Goal: Information Seeking & Learning: Learn about a topic

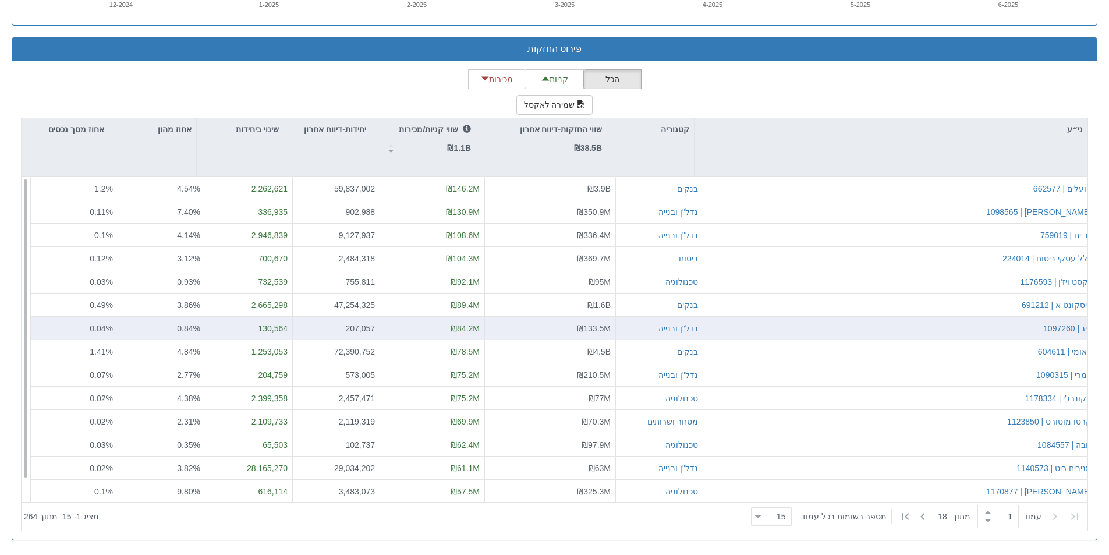
scroll to position [698, 0]
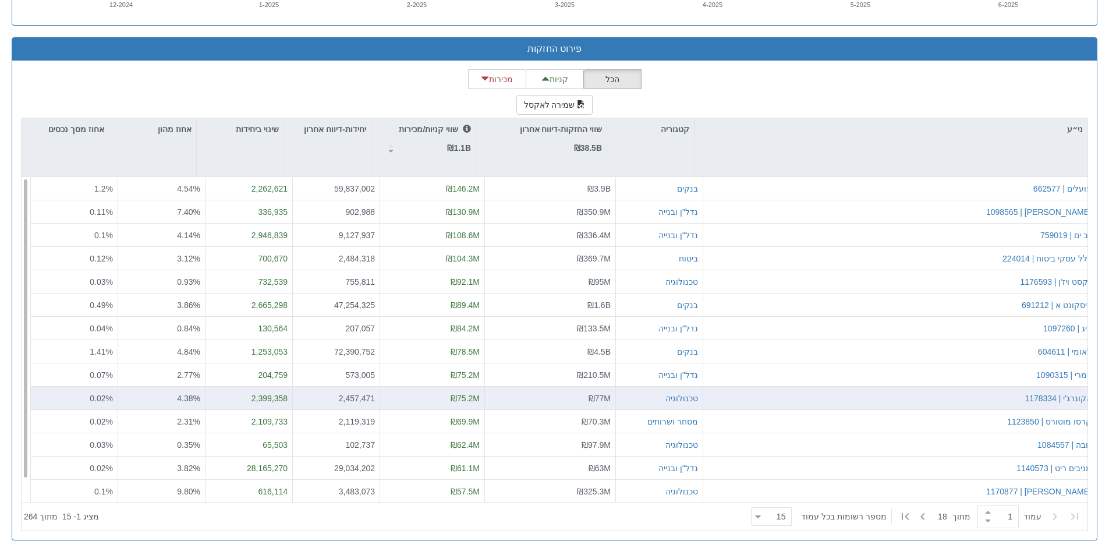
scroll to position [24, 0]
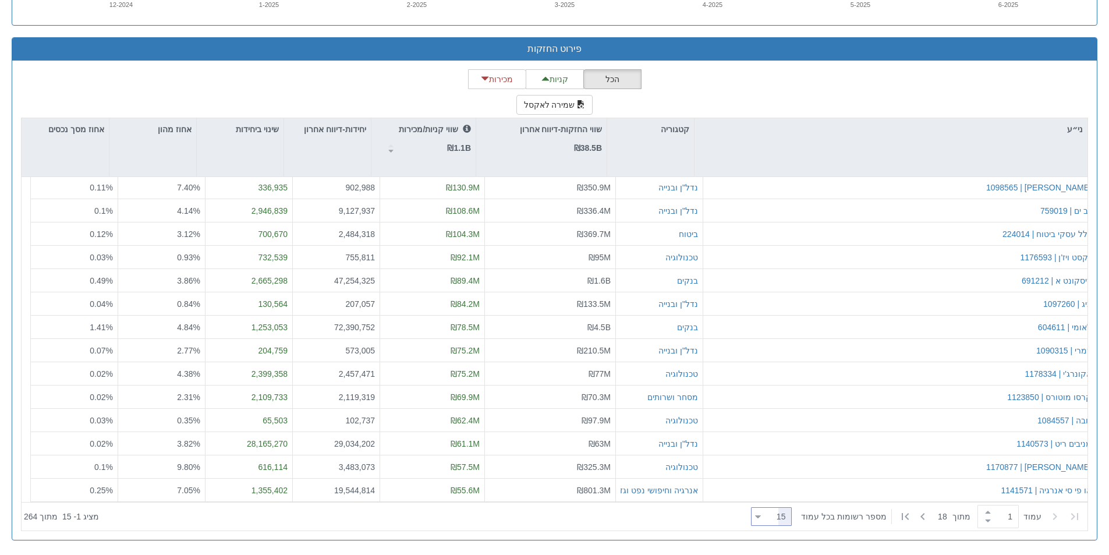
click at [761, 520] on div at bounding box center [758, 517] width 6 height 16
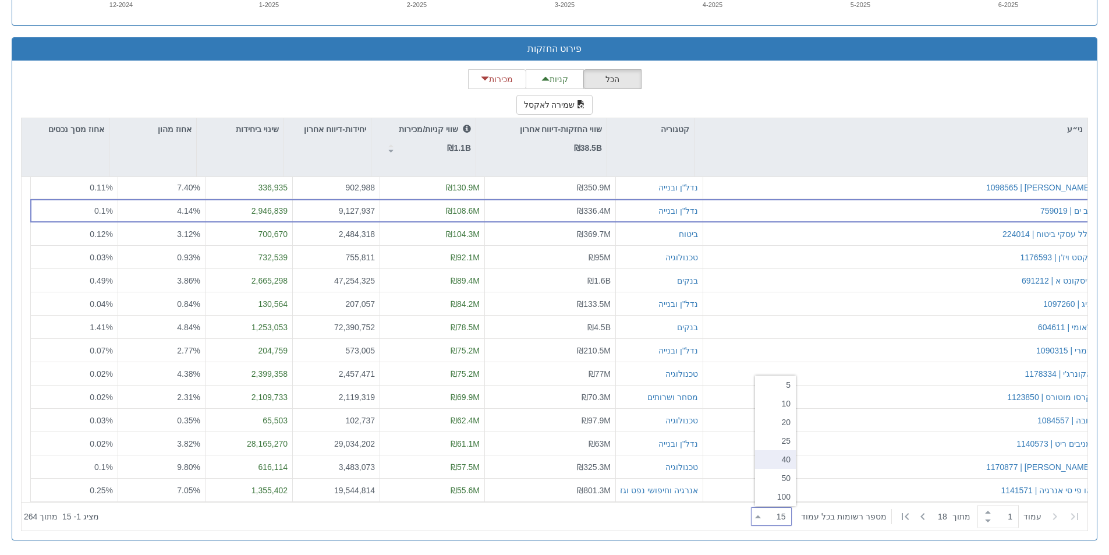
click at [783, 454] on div "40" at bounding box center [775, 459] width 41 height 19
type input "40"
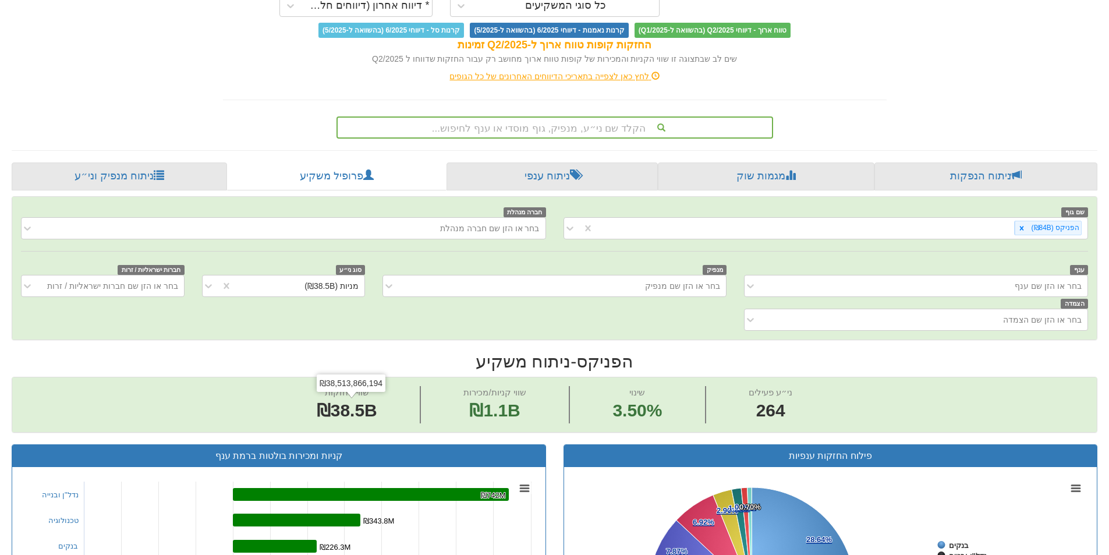
scroll to position [58, 0]
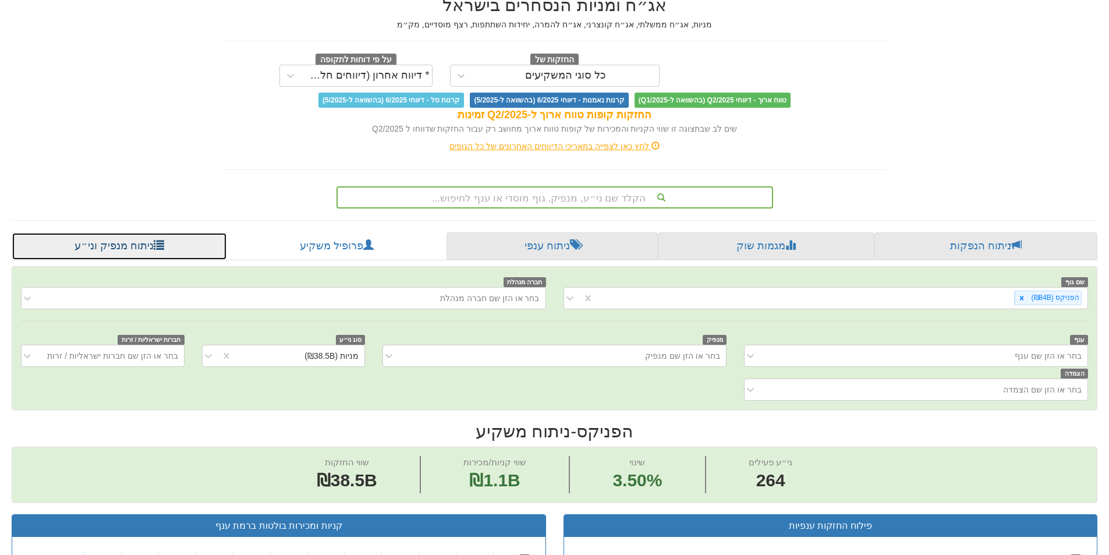
click at [109, 239] on link "ניתוח מנפיק וני״ע" at bounding box center [119, 246] width 215 height 28
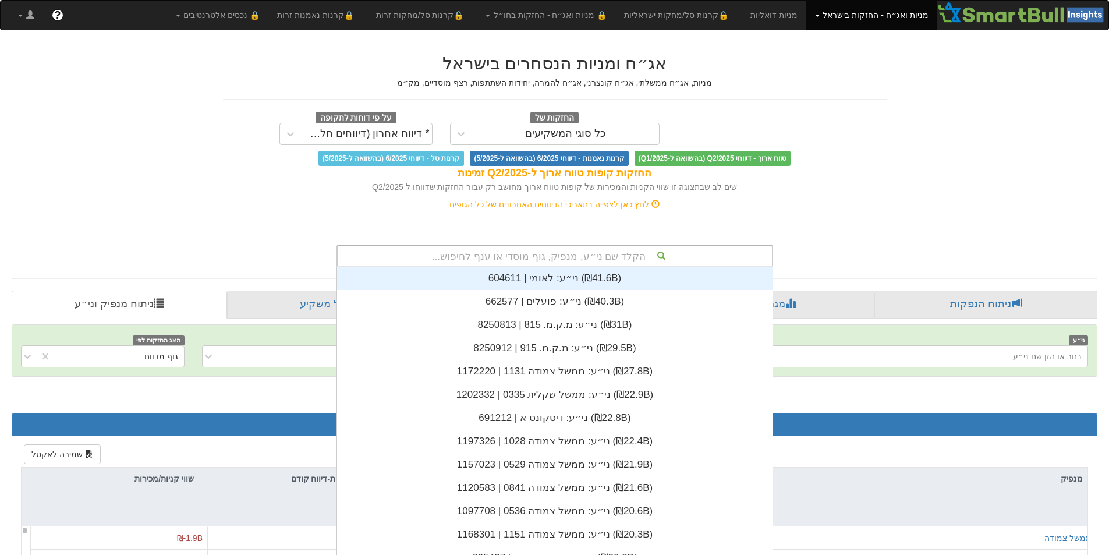
scroll to position [2, 0]
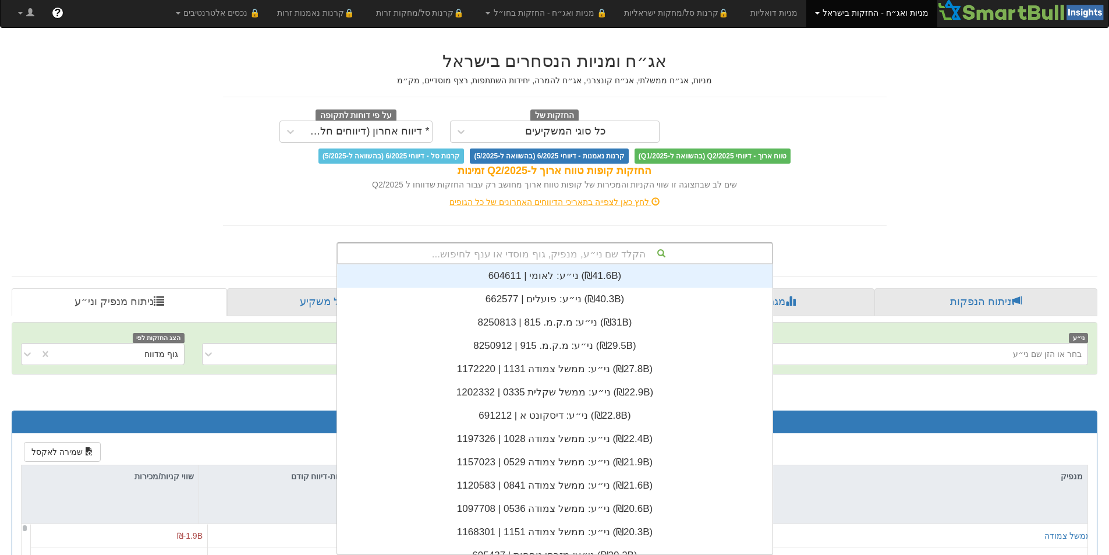
click at [530, 251] on div "הקלד שם ני״ע, מנפיק, גוף מוסדי או ענף לחיפוש..." at bounding box center [555, 253] width 434 height 20
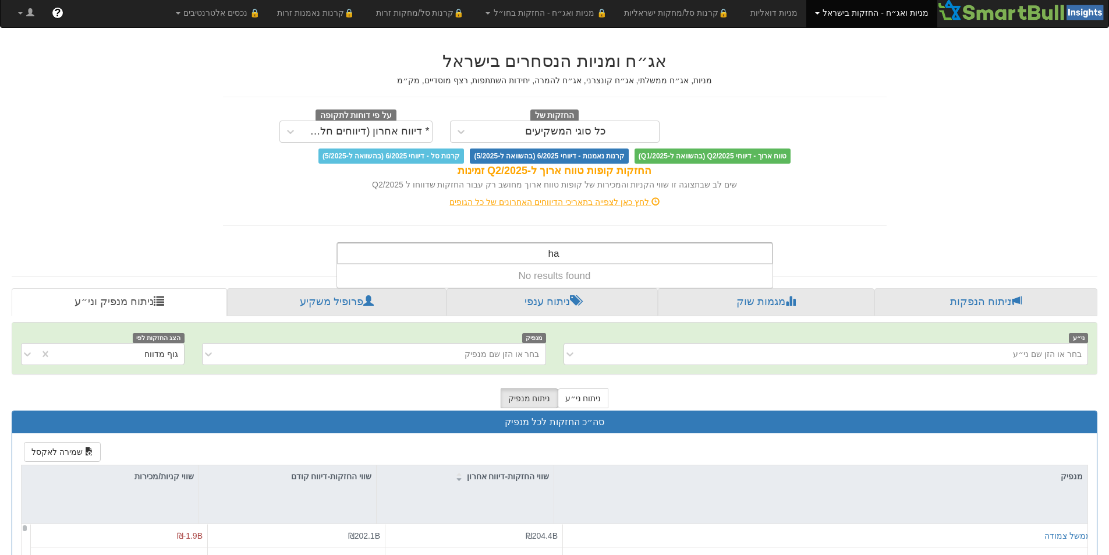
type input "h"
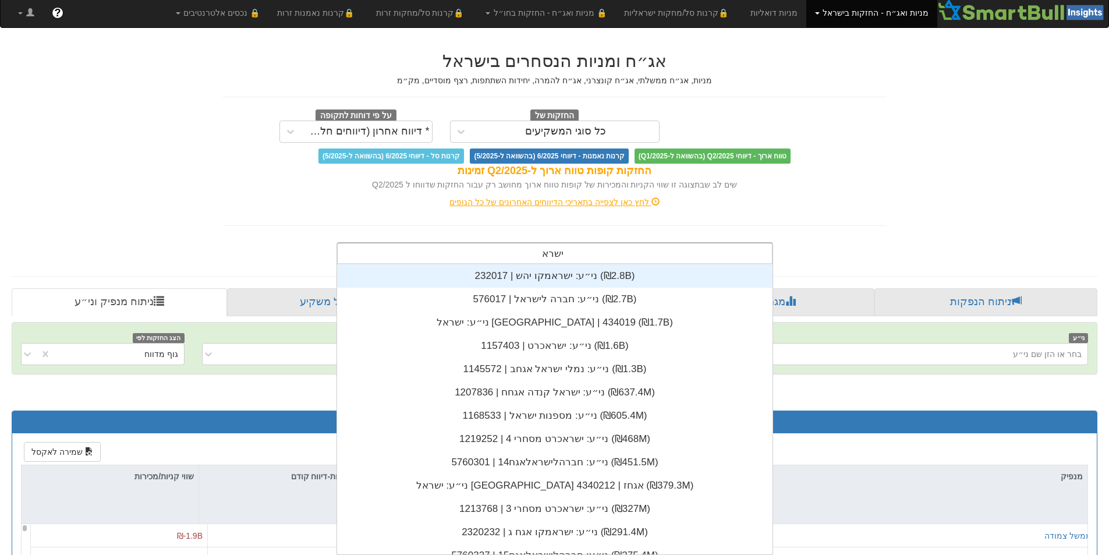
type input "ישר"
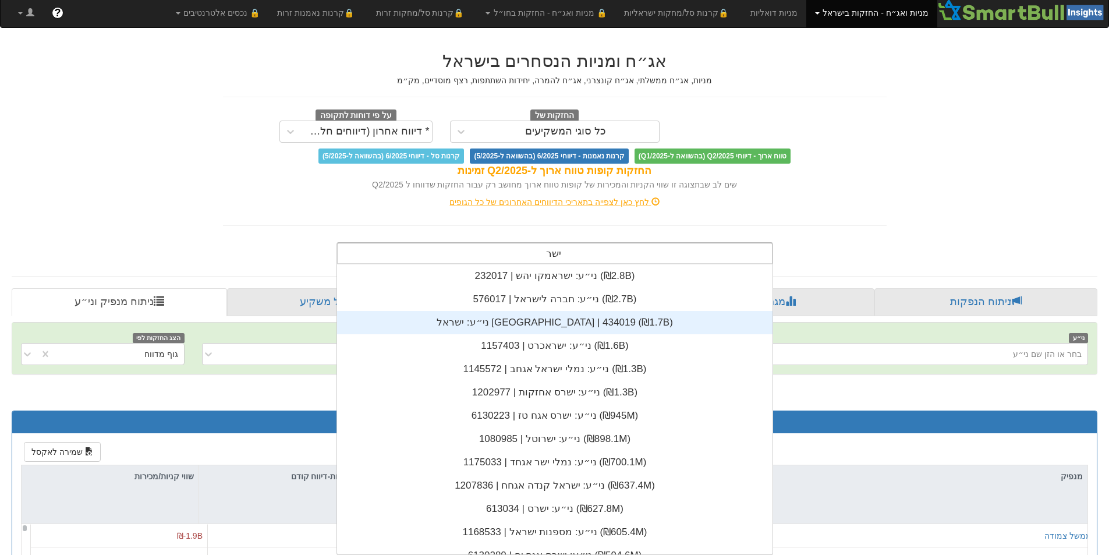
click at [558, 316] on div "ני״ע: ‏ישראל [GEOGRAPHIC_DATA] | 434019 ‎(₪1.7B)‎" at bounding box center [554, 322] width 435 height 23
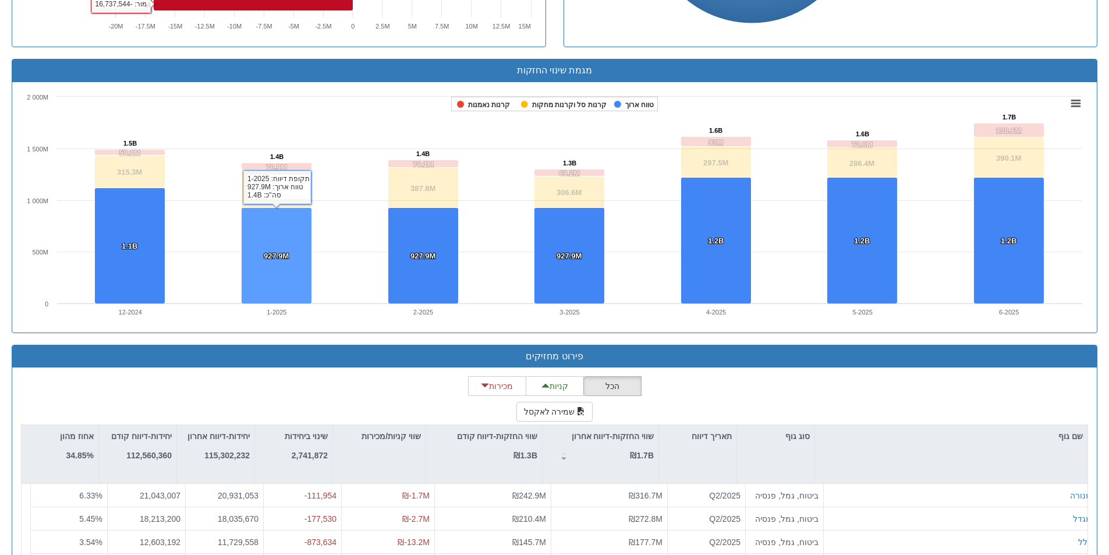
scroll to position [863, 0]
